Goal: Navigation & Orientation: Find specific page/section

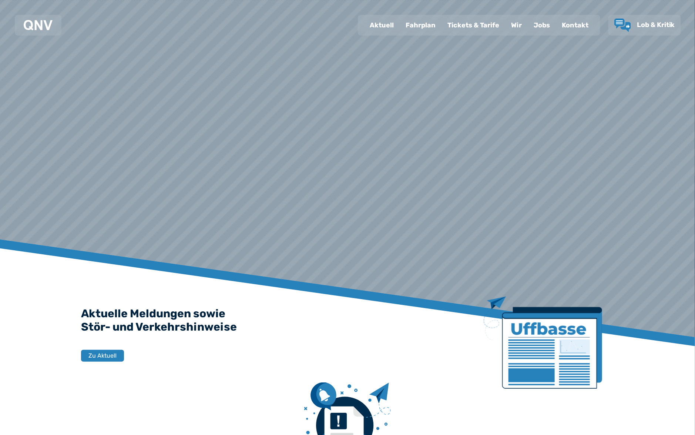
click at [421, 20] on div "Fahrplan" at bounding box center [421, 25] width 42 height 19
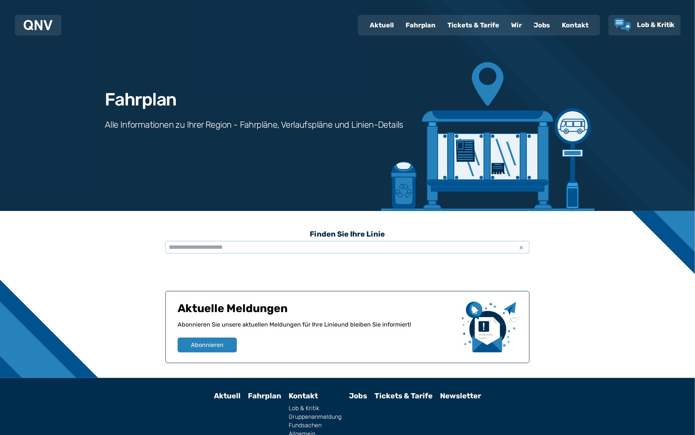
click at [91, 365] on div "Finden Sie Ihre Linie x Aktuelle Meldungen Abonnieren Sie unsere aktuellen Meld…" at bounding box center [347, 294] width 695 height 167
click at [427, 24] on div "Fahrplan" at bounding box center [421, 25] width 42 height 19
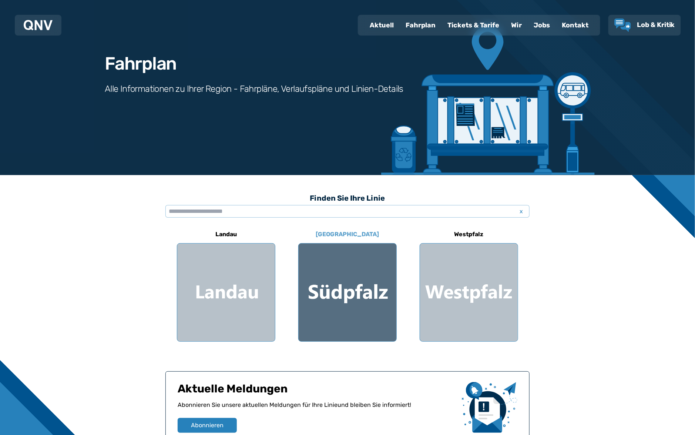
click at [324, 282] on div at bounding box center [348, 293] width 98 height 98
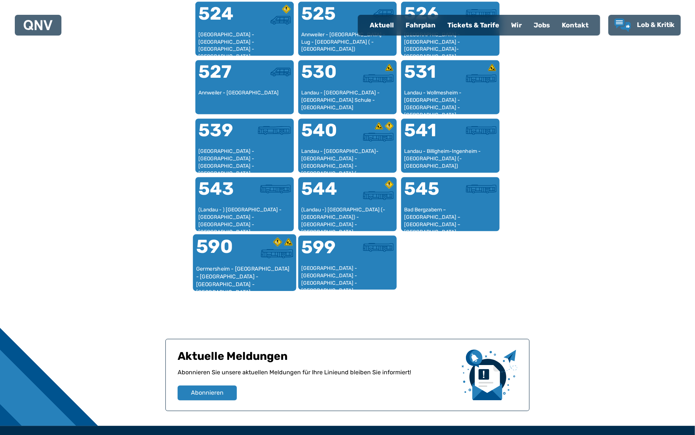
click at [243, 265] on div "Germersheim - [GEOGRAPHIC_DATA] - [GEOGRAPHIC_DATA] - [GEOGRAPHIC_DATA] - [GEOG…" at bounding box center [244, 276] width 97 height 23
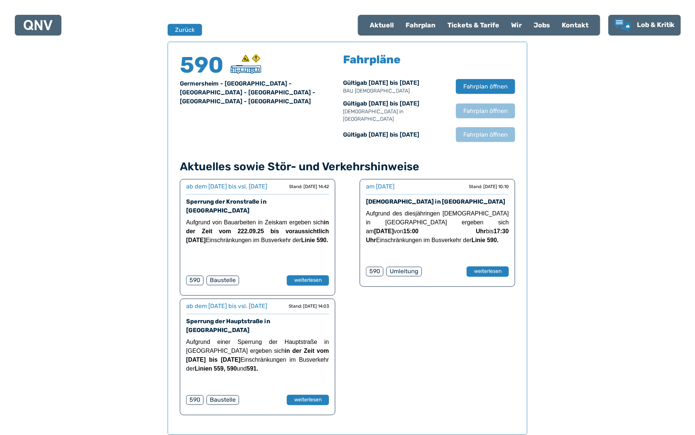
scroll to position [487, 0]
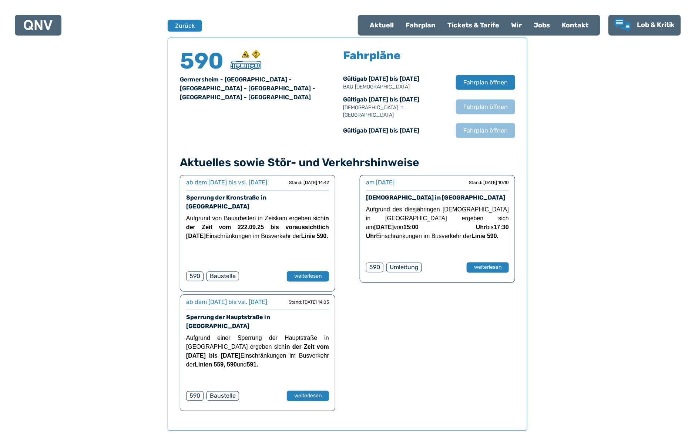
click at [31, 377] on div "Finden Sie Ihre Linie x [GEOGRAPHIC_DATA] Zurück 590 [GEOGRAPHIC_DATA] - [GEOGR…" at bounding box center [347, 145] width 695 height 844
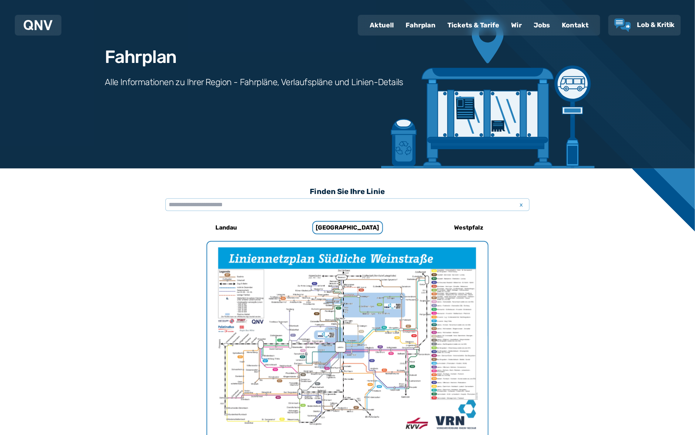
scroll to position [0, 0]
